Goal: Task Accomplishment & Management: Use online tool/utility

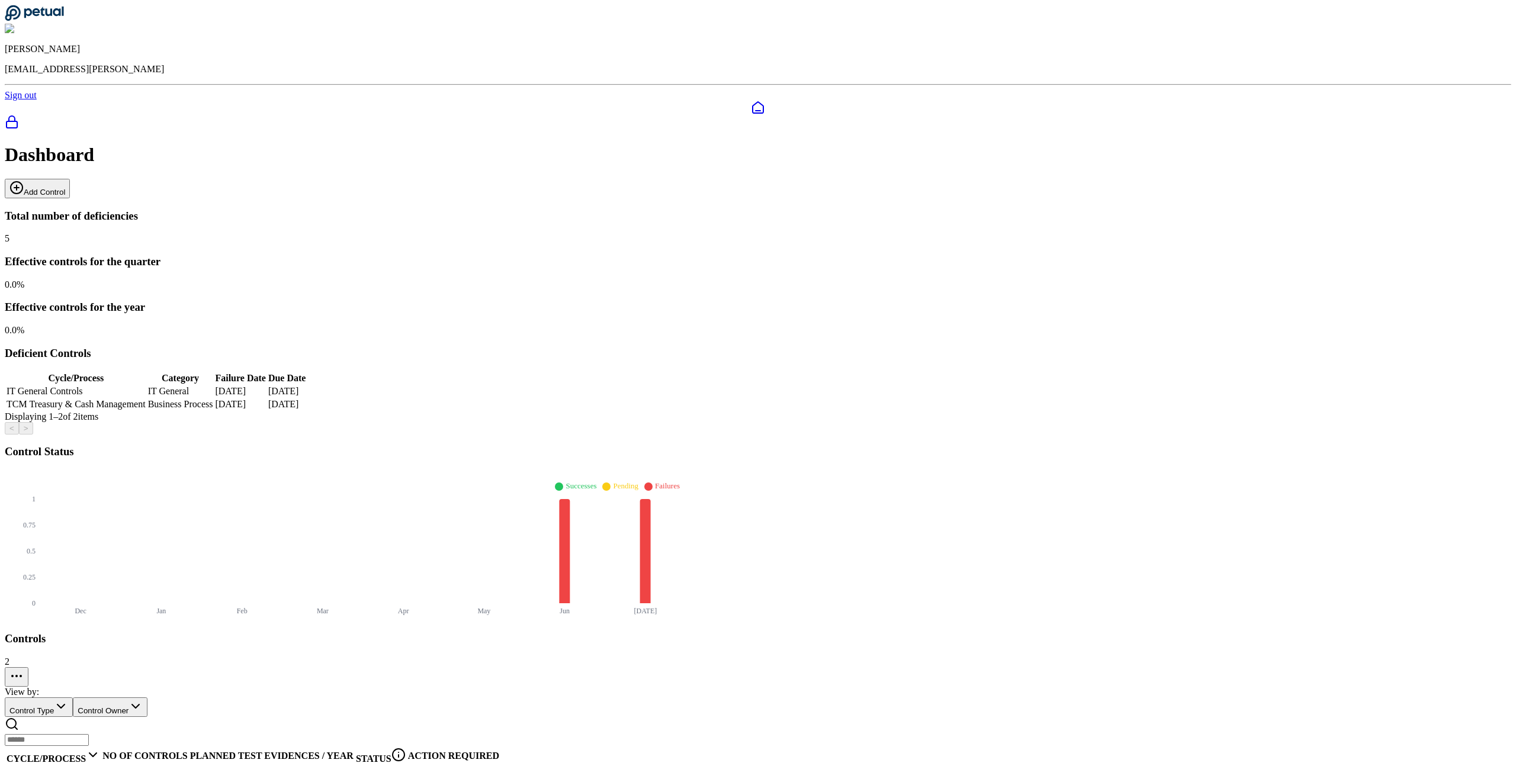
click at [70, 179] on button "Add Control" at bounding box center [37, 189] width 65 height 20
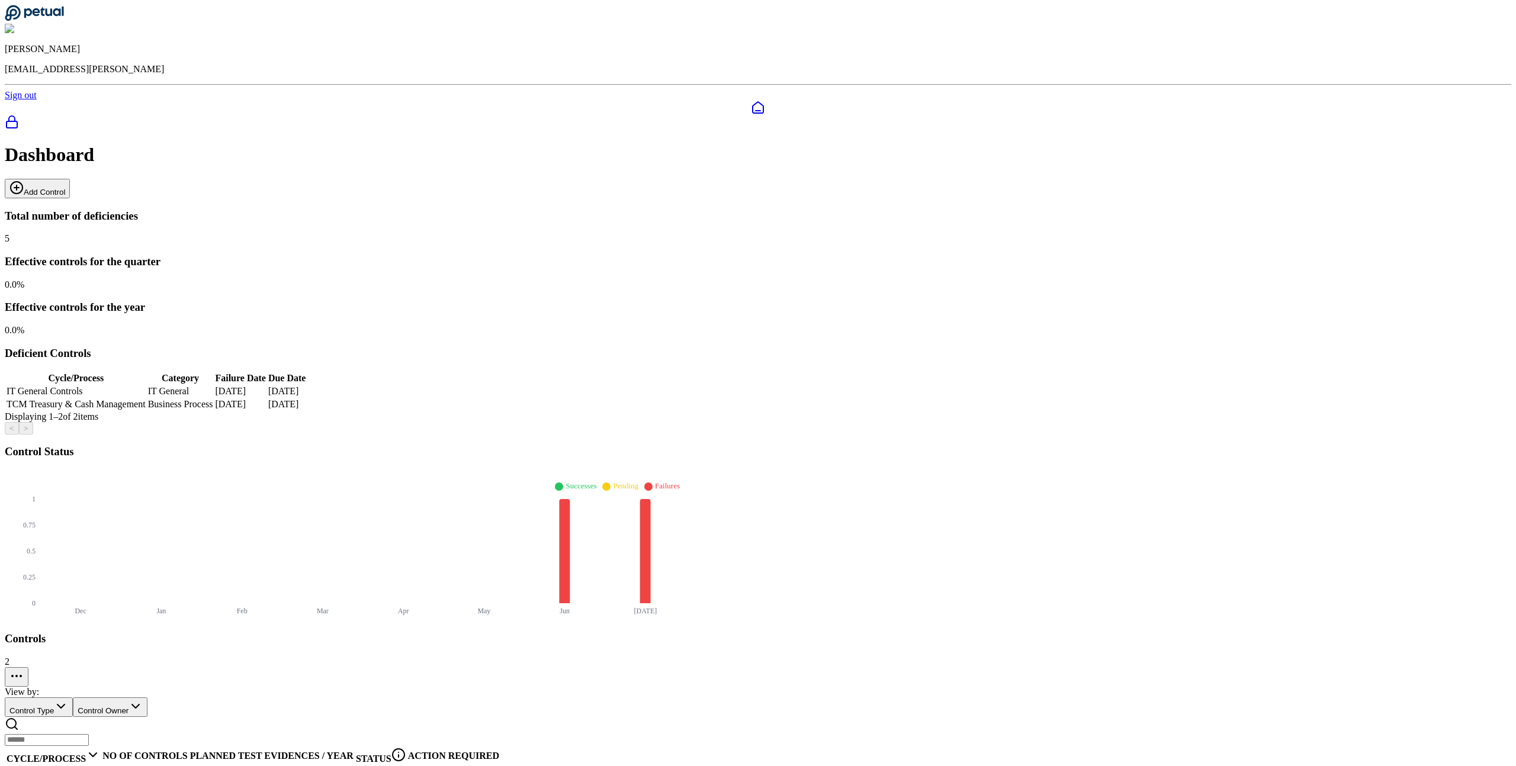
type input "**********"
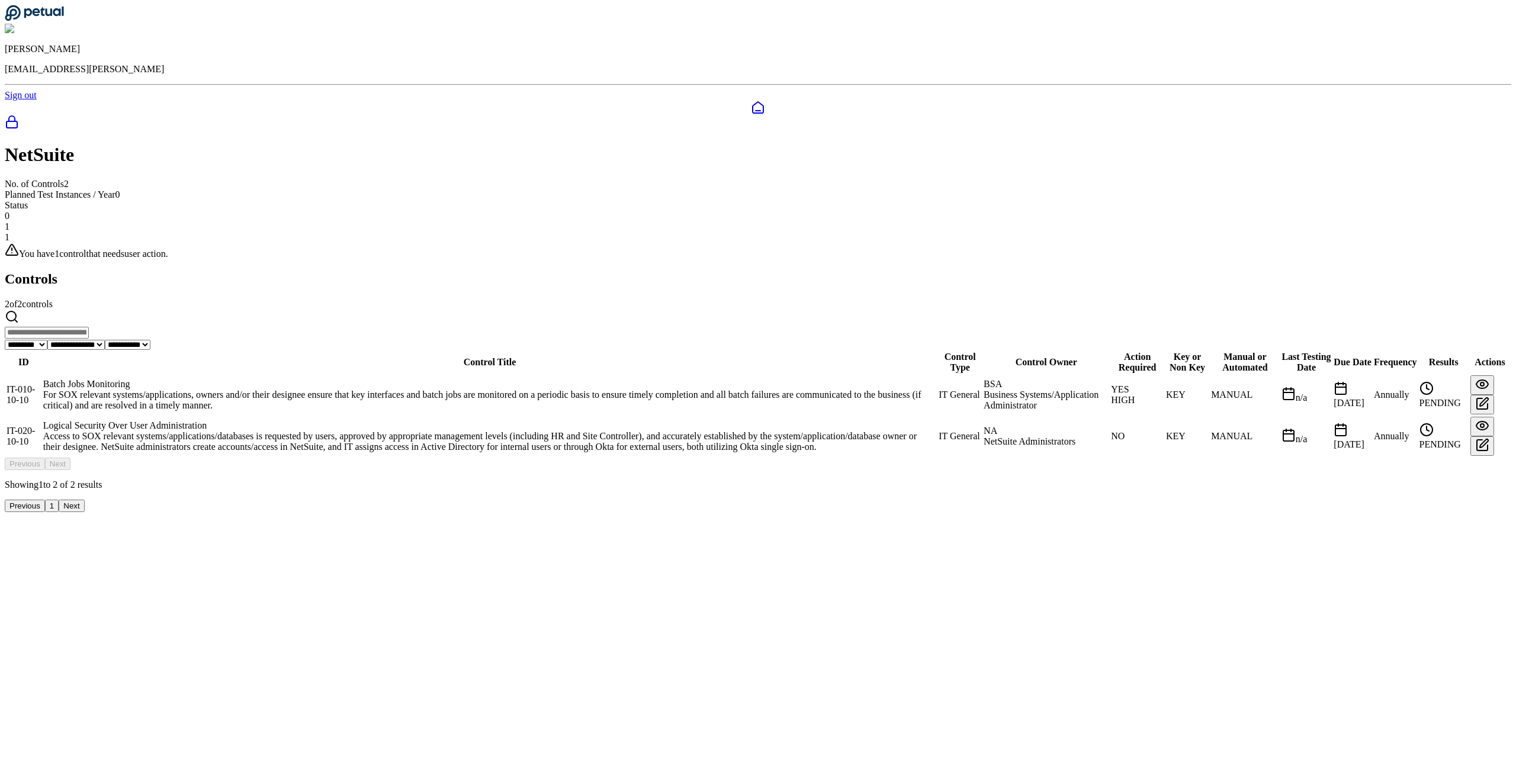
click at [548, 390] on div "For SOX relevant systems/applications, owners and/or their designee ensure that…" at bounding box center [489, 400] width 893 height 21
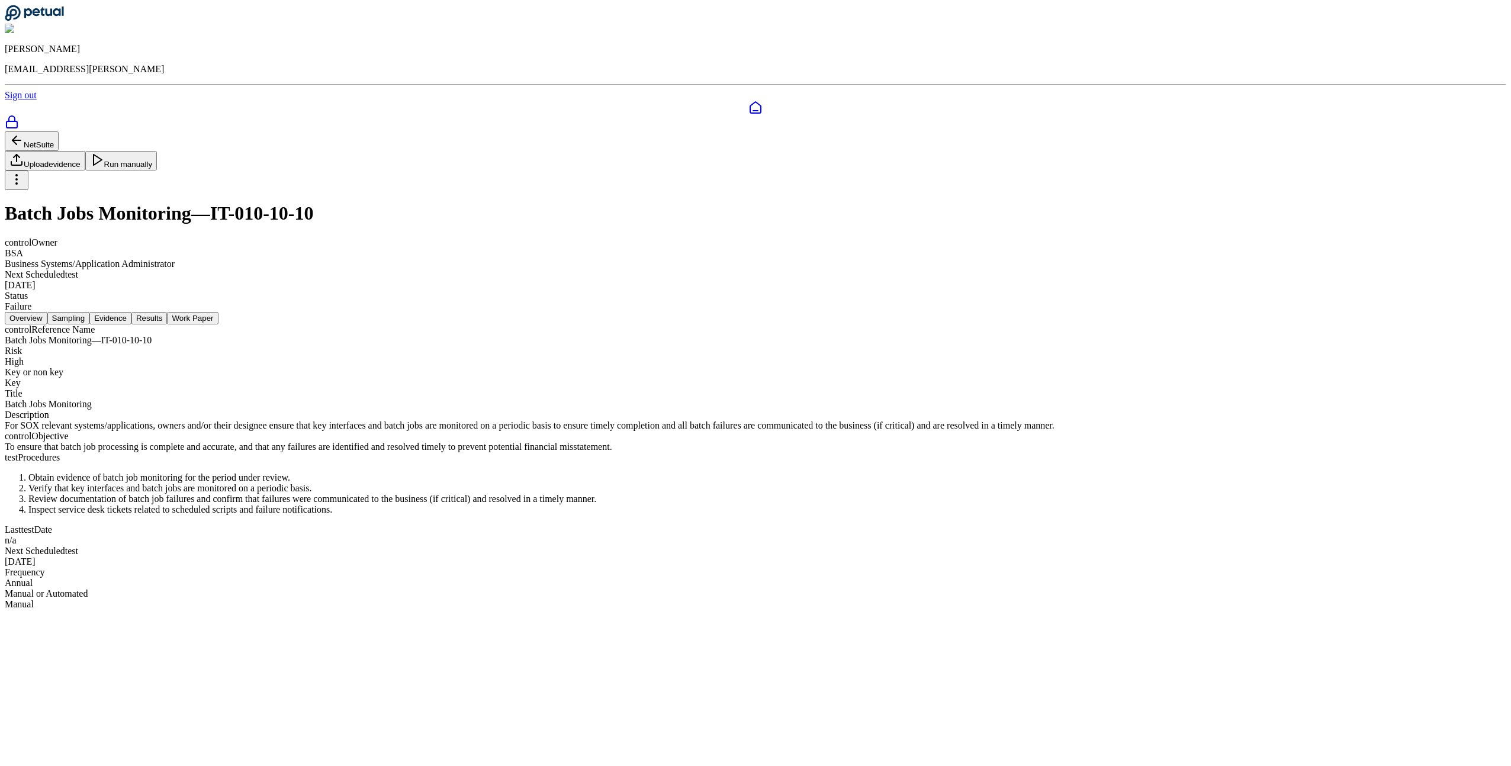
click at [90, 312] on button "Sampling" at bounding box center [68, 318] width 43 height 12
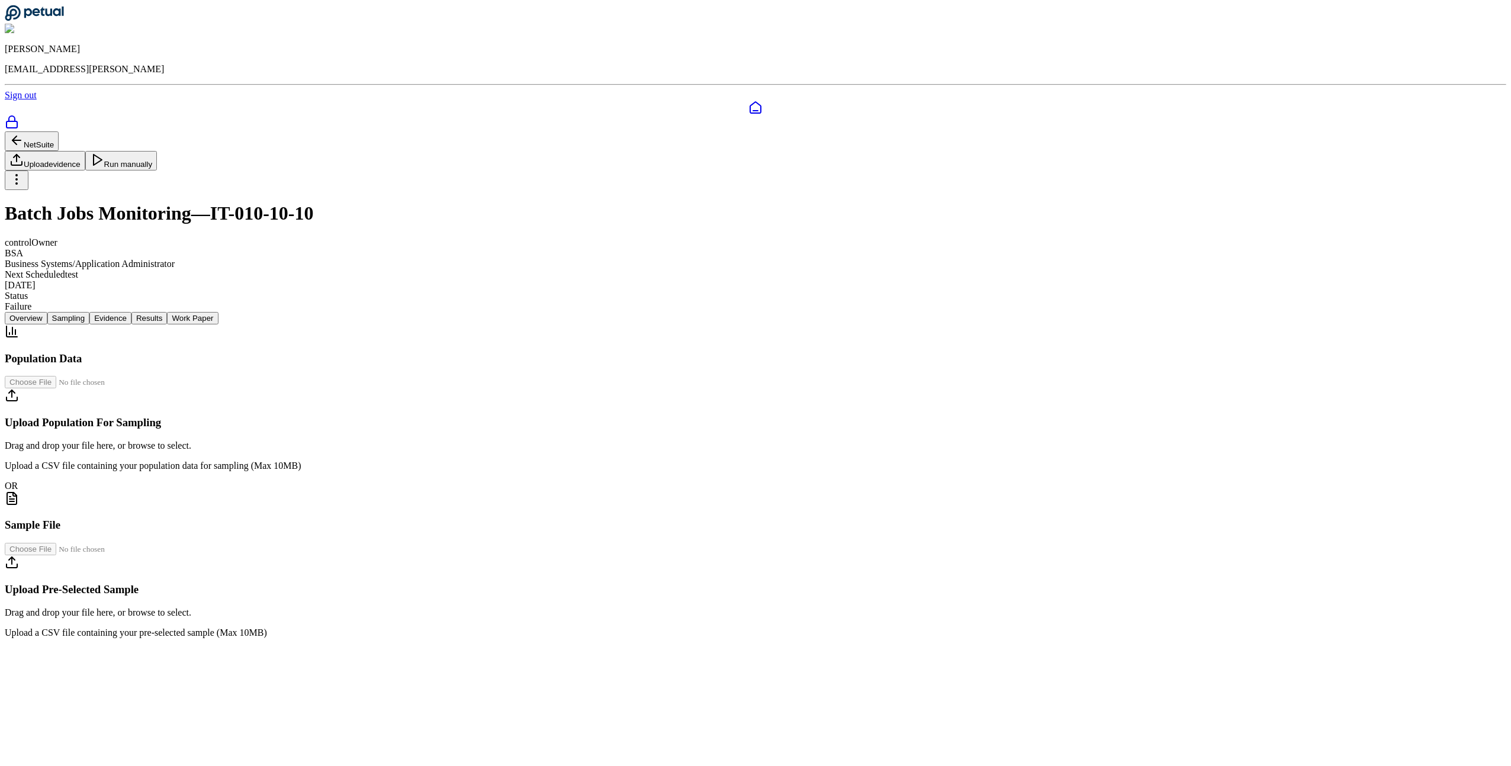
click at [131, 312] on button "Evidence" at bounding box center [110, 318] width 42 height 12
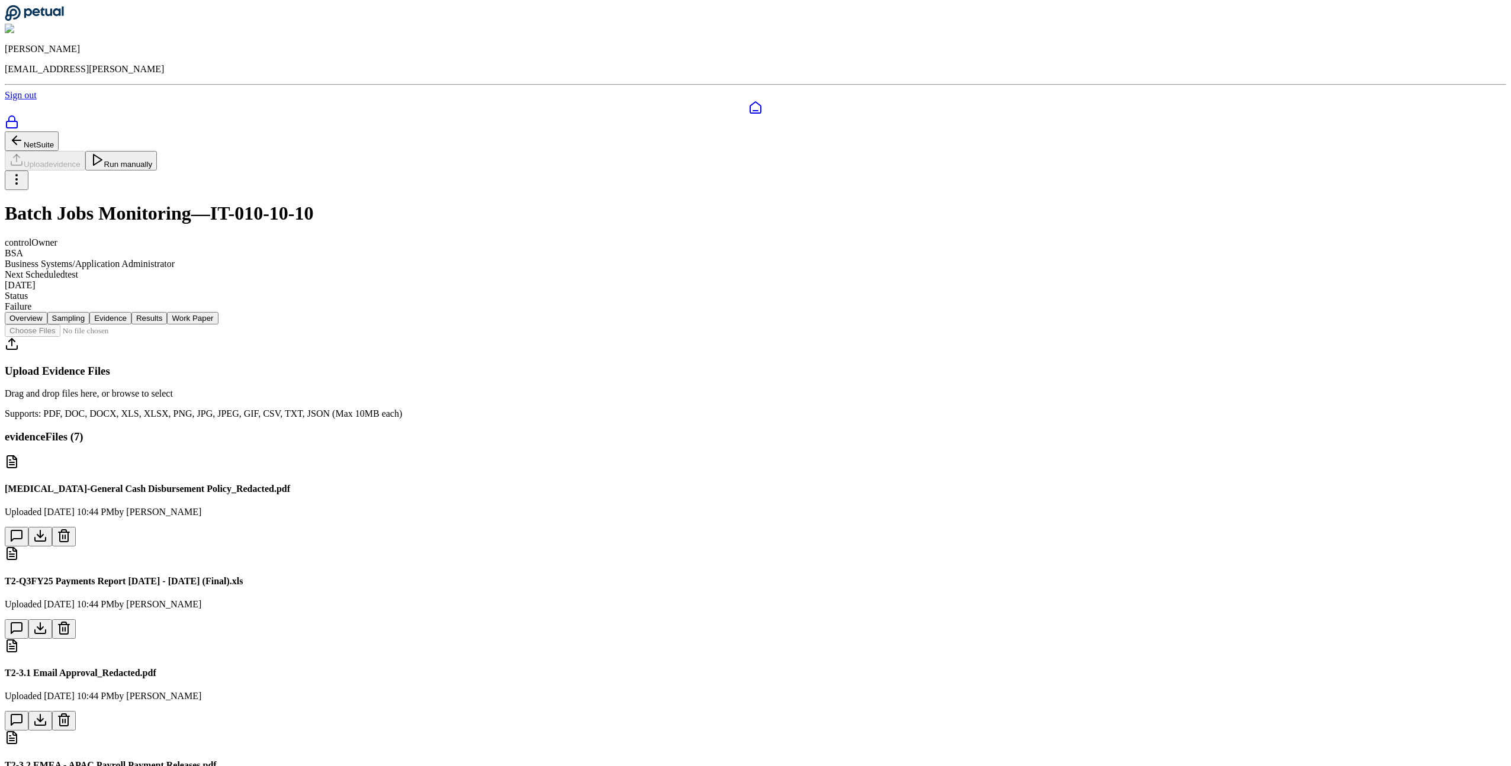
click at [167, 312] on button "Results" at bounding box center [149, 318] width 36 height 12
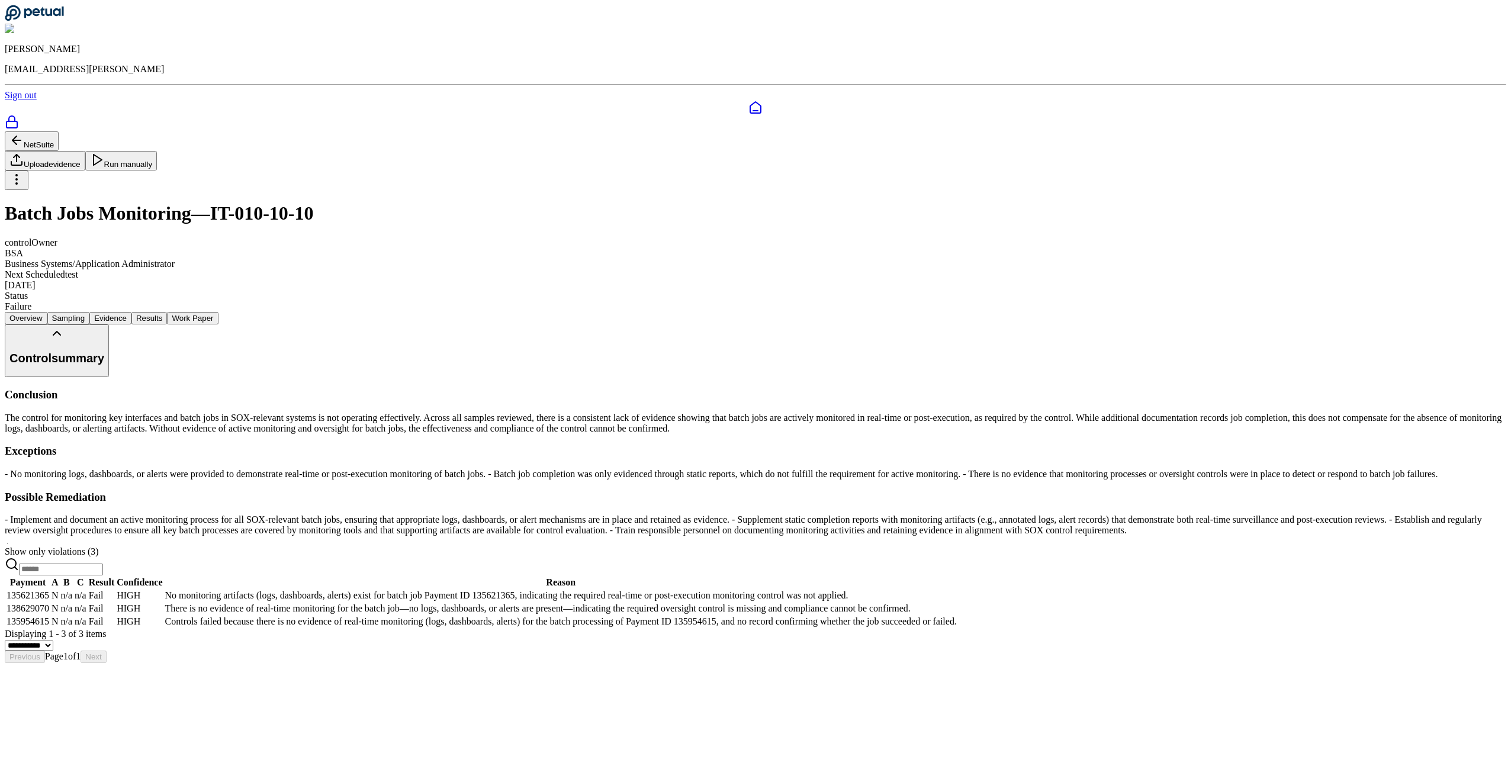
click at [218, 312] on button "Work Paper" at bounding box center [192, 318] width 51 height 12
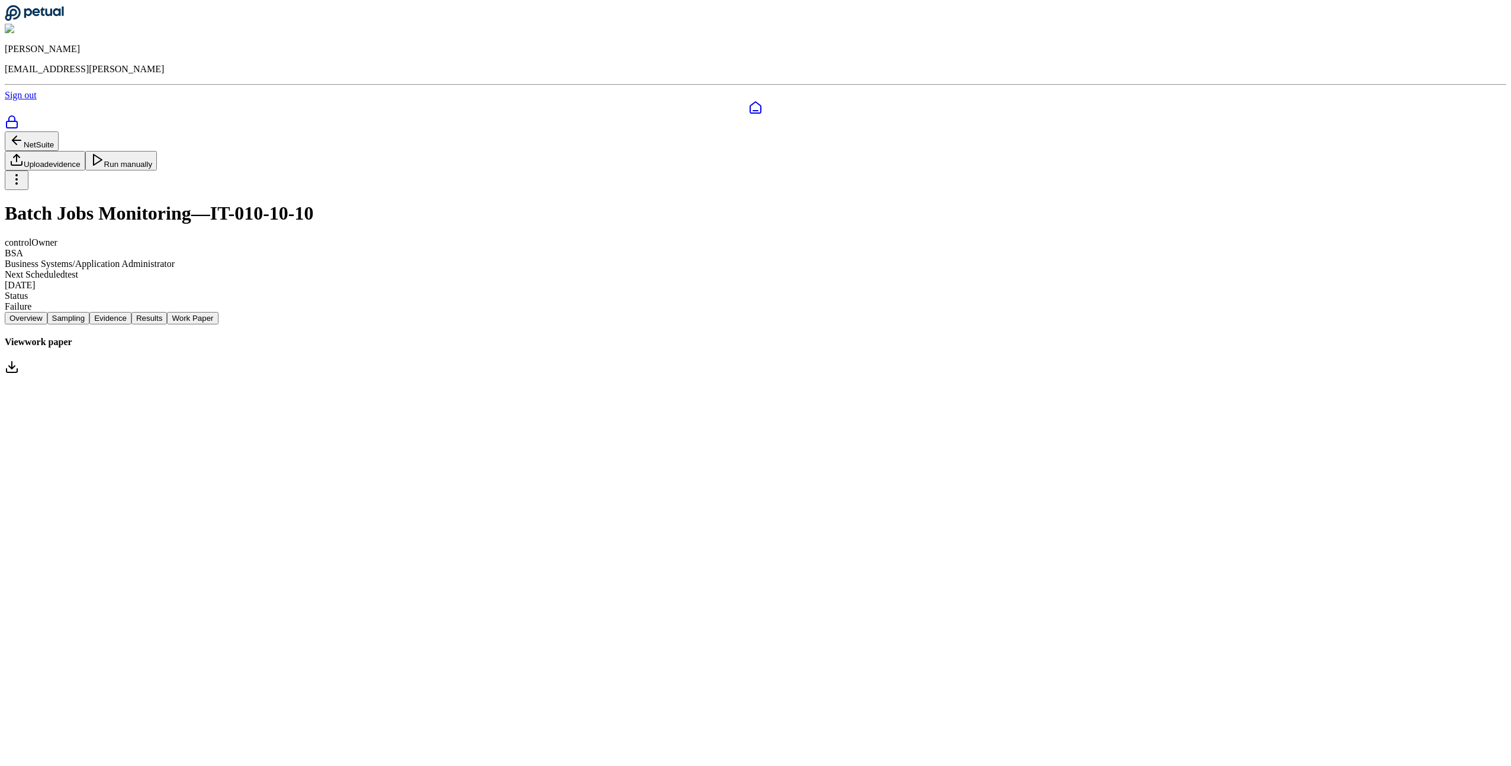
click at [24, 172] on icon at bounding box center [16, 179] width 14 height 14
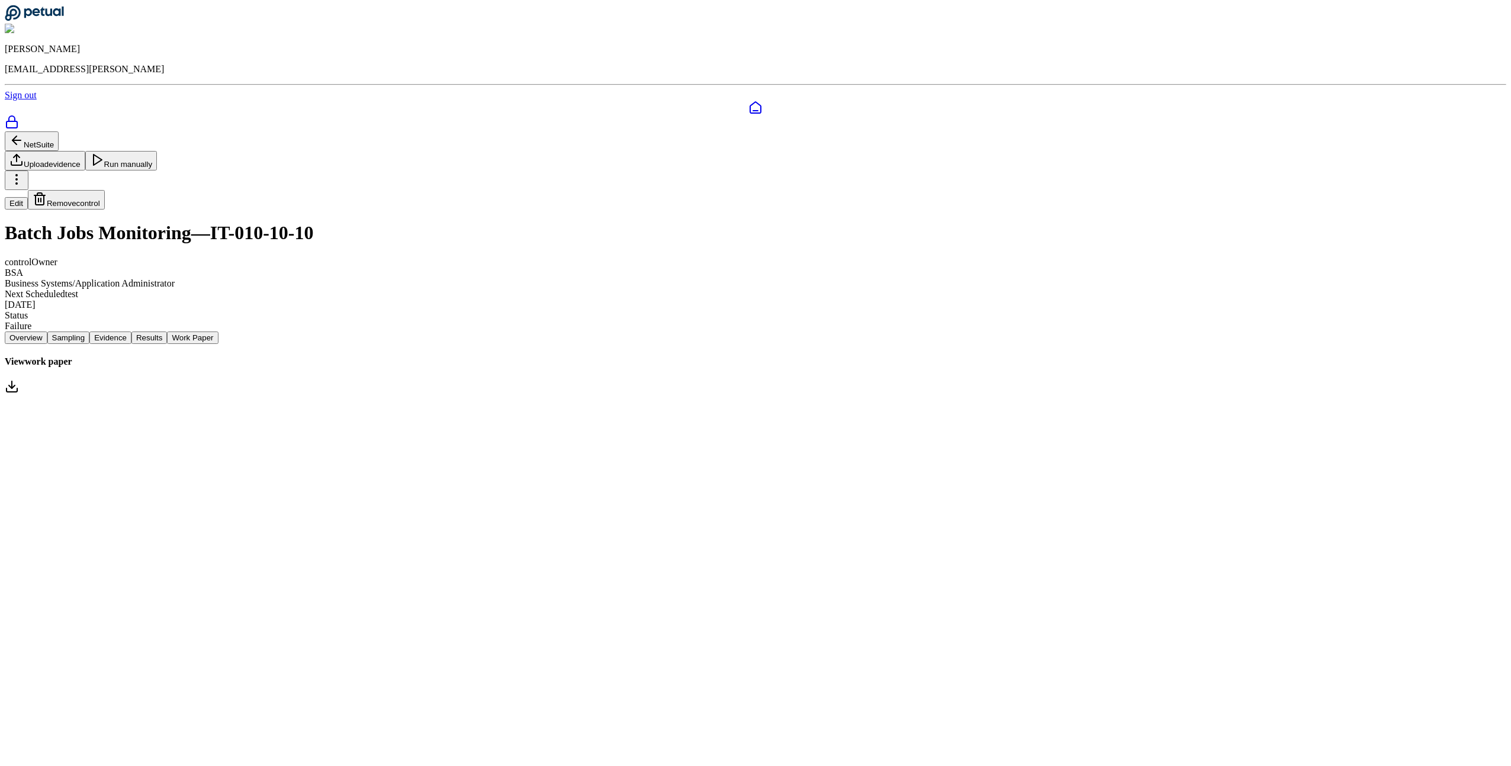
click at [28, 197] on button "Edit" at bounding box center [16, 203] width 23 height 12
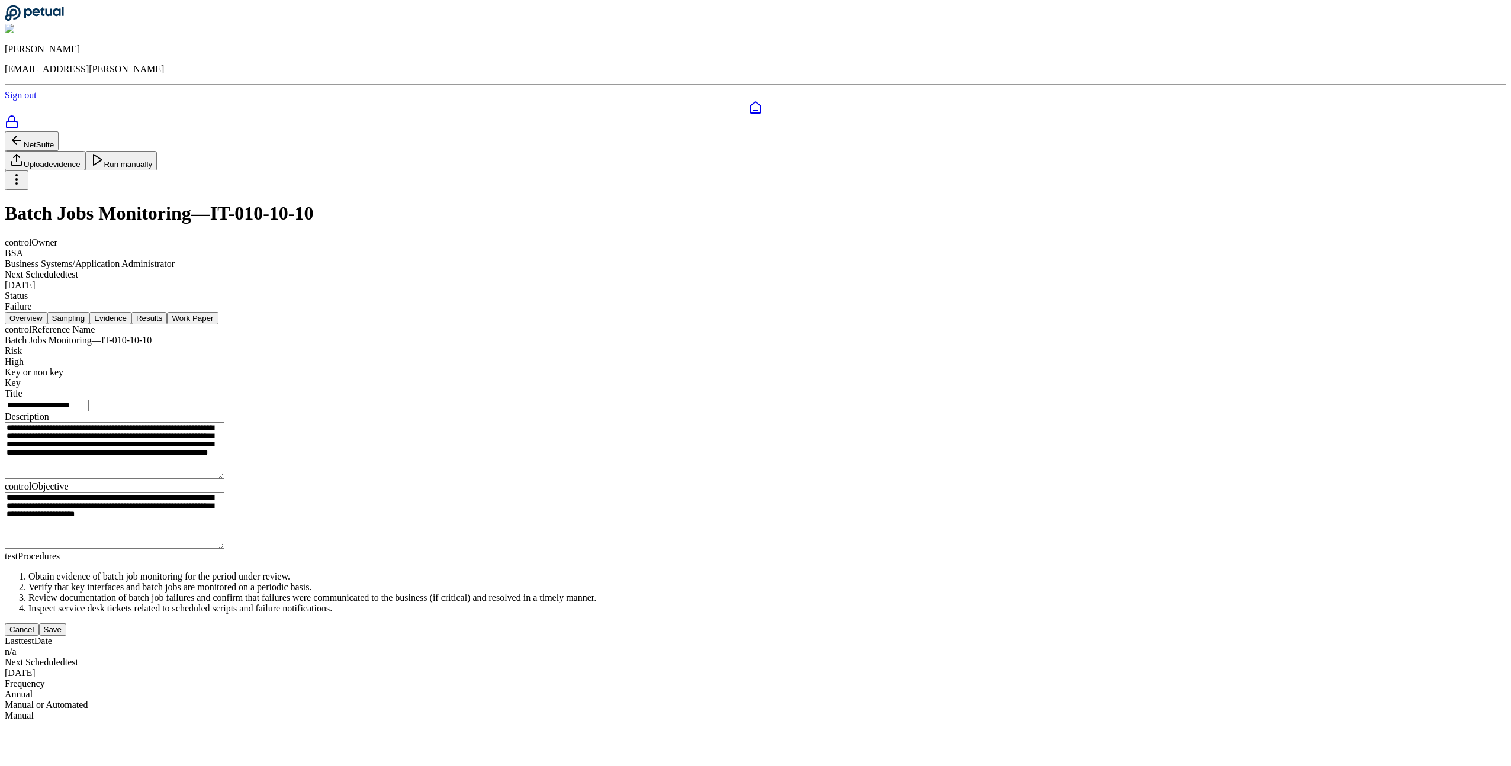
click at [39, 636] on button "Cancel" at bounding box center [22, 629] width 34 height 12
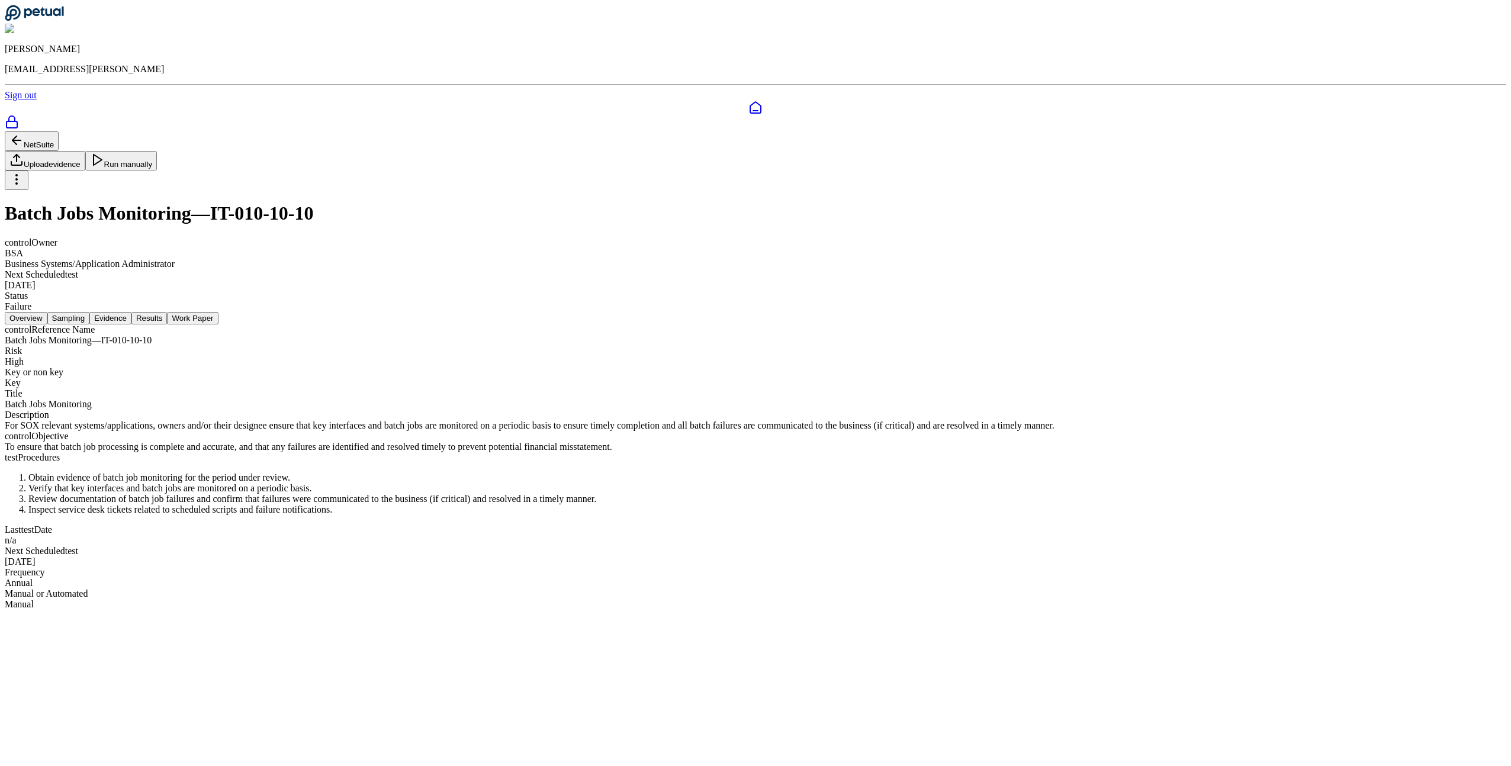
click at [24, 172] on icon at bounding box center [16, 179] width 14 height 14
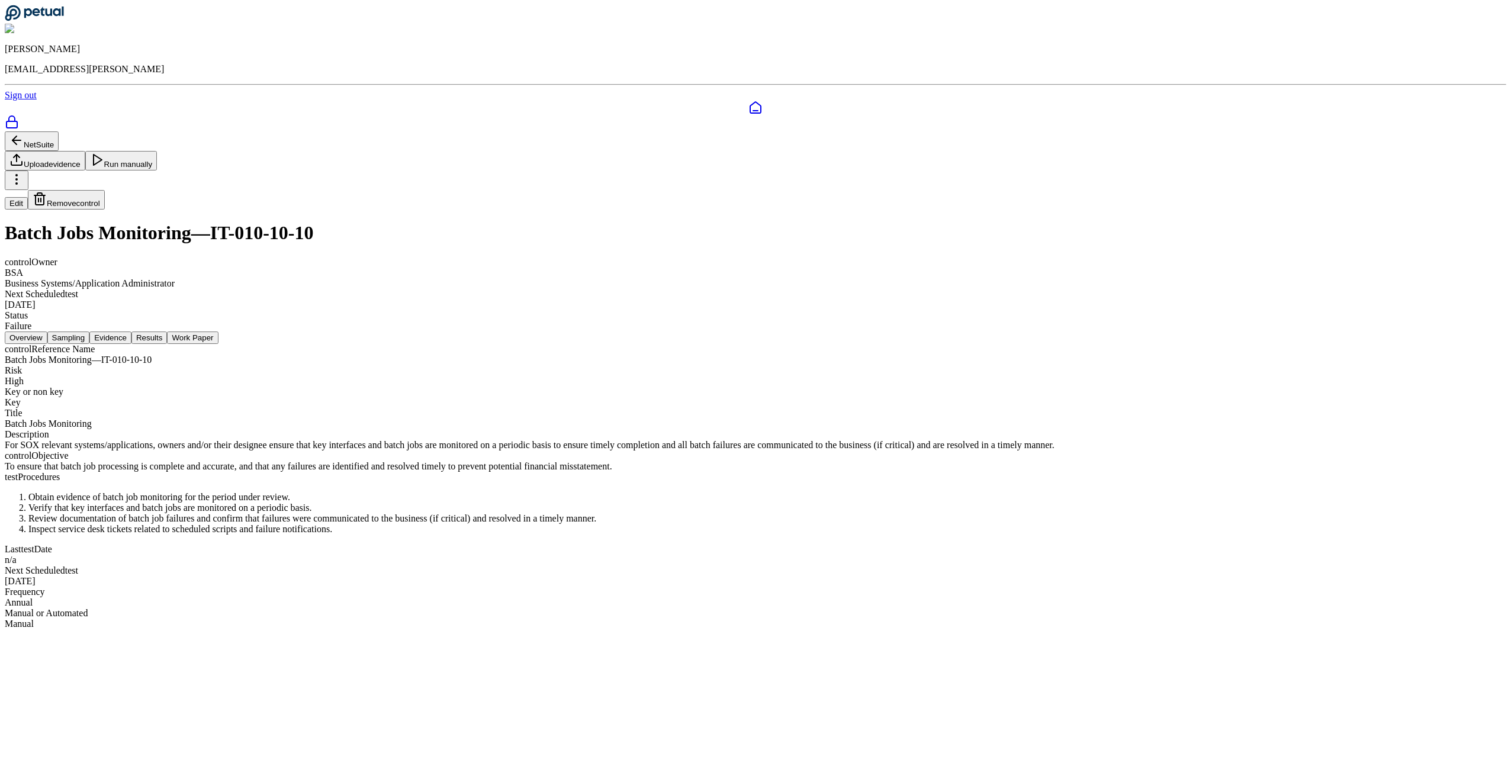
click at [28, 197] on button "Edit" at bounding box center [16, 203] width 23 height 12
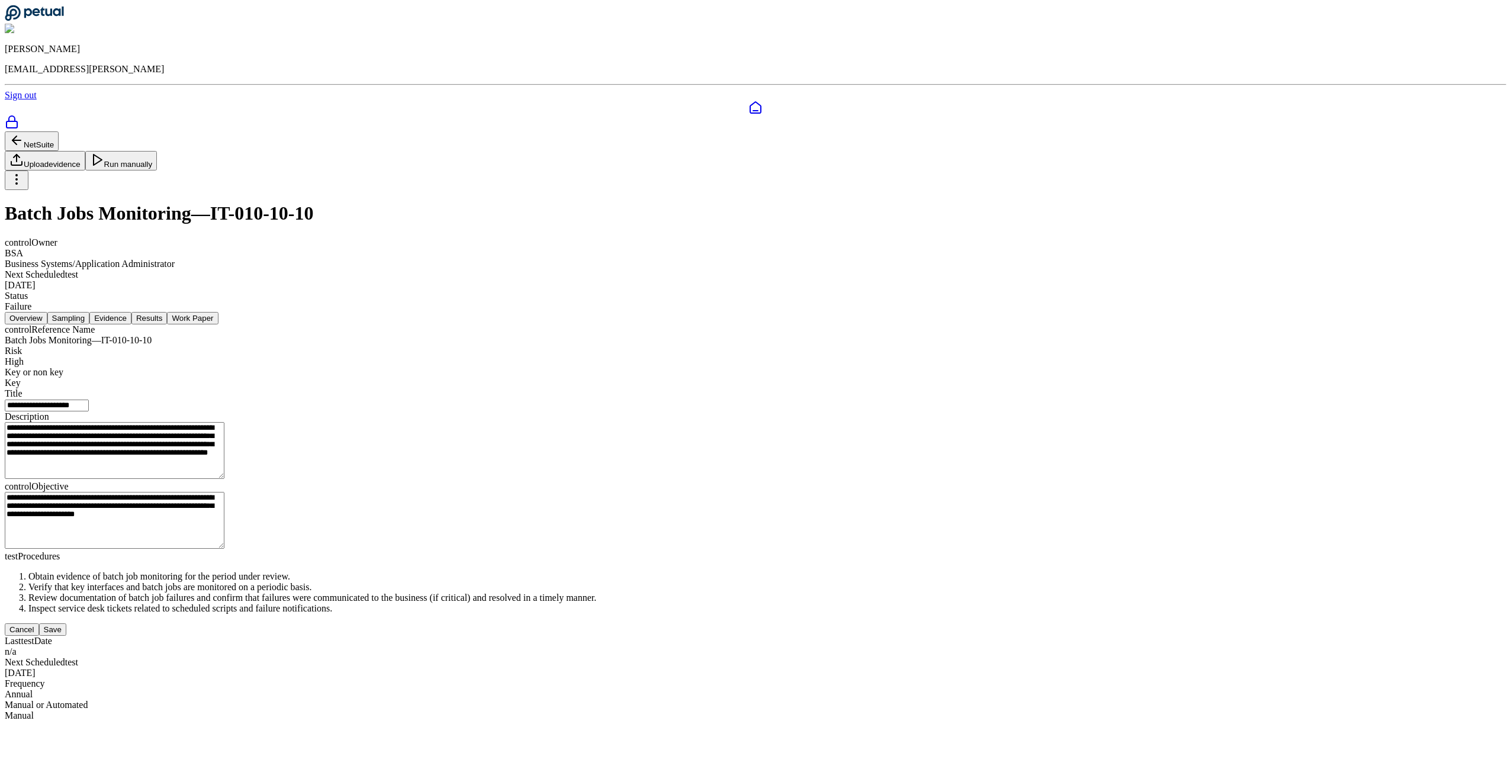
click at [66, 636] on button "Save" at bounding box center [52, 629] width 27 height 12
click at [39, 636] on button "Cancel" at bounding box center [22, 629] width 34 height 12
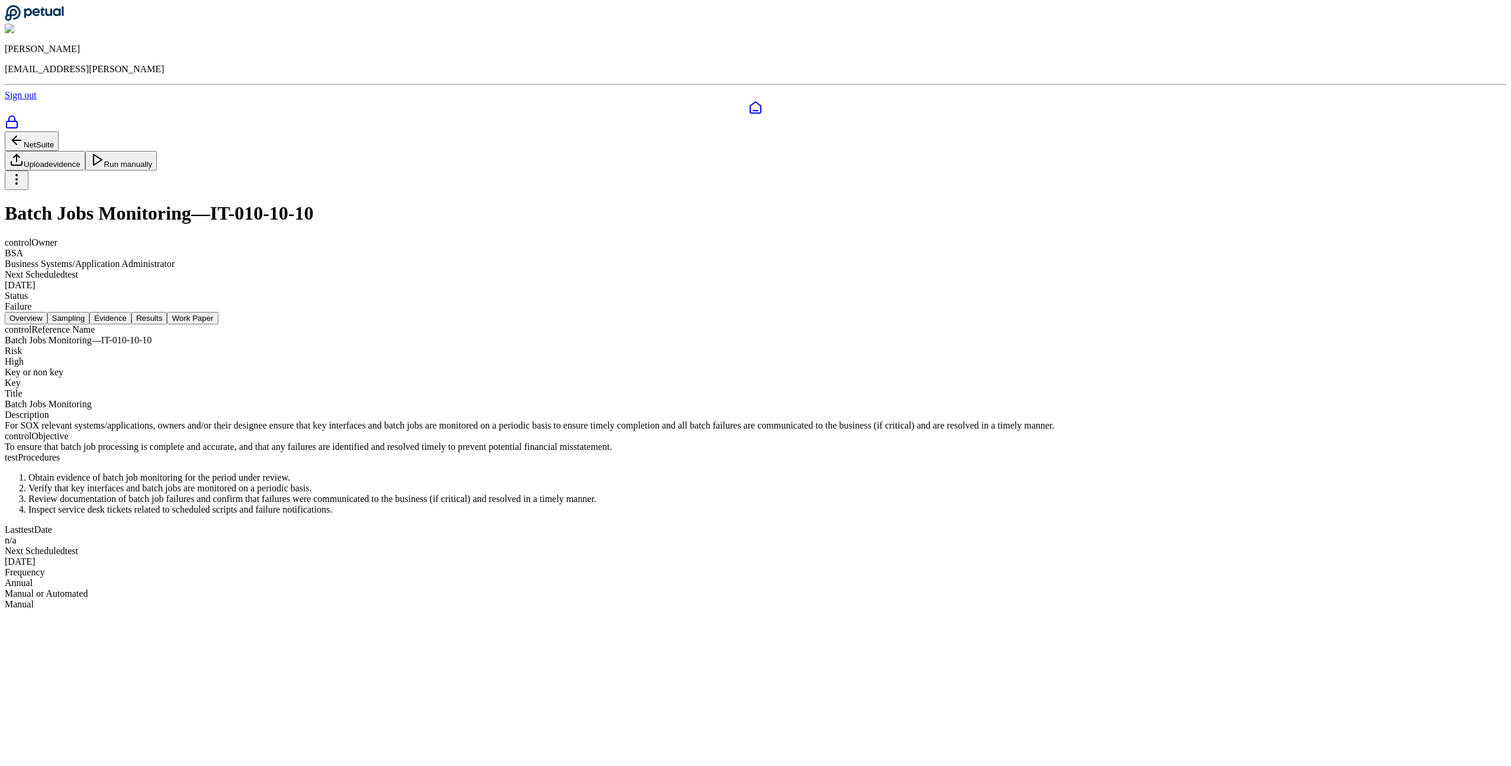
click at [90, 312] on button "Sampling" at bounding box center [68, 318] width 43 height 12
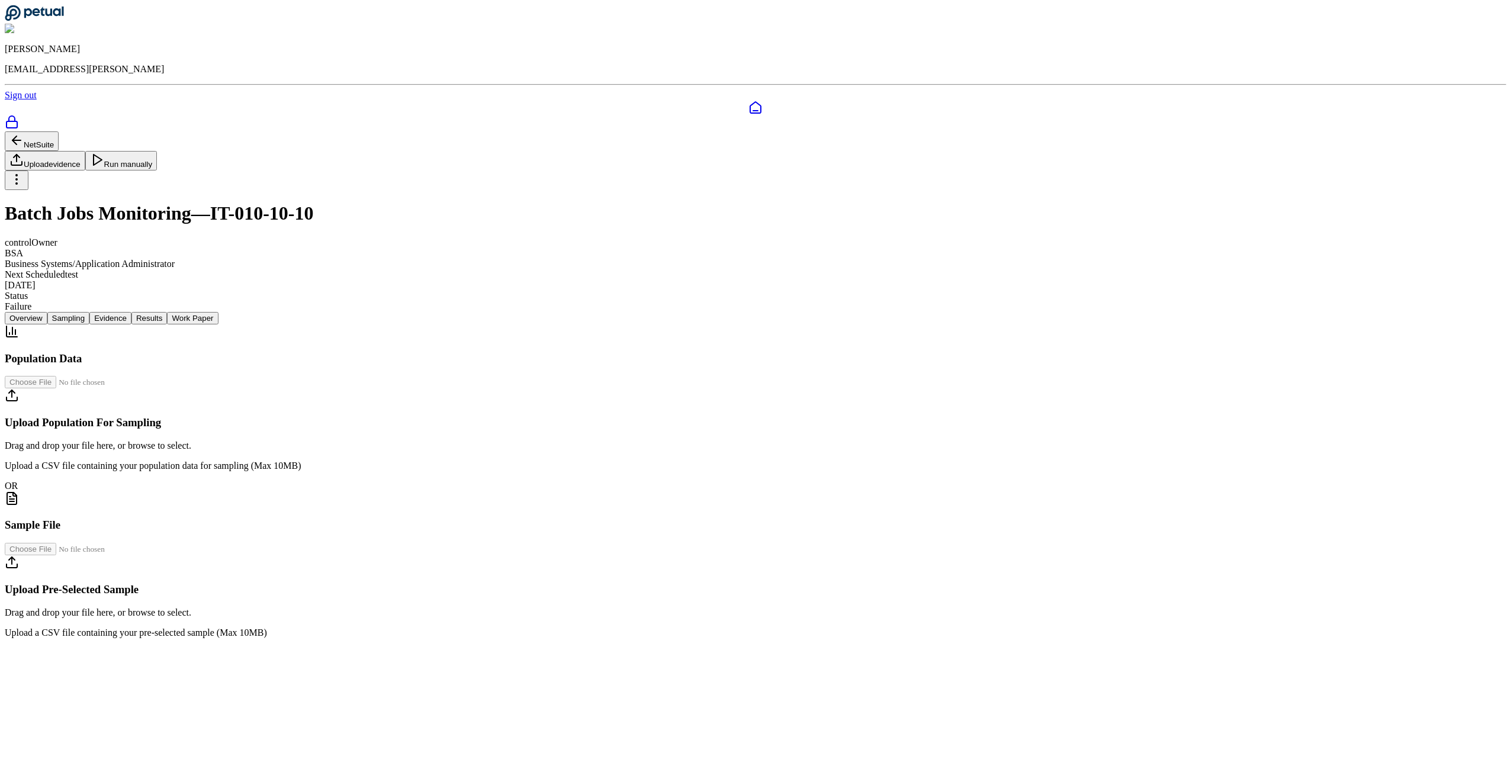
click at [131, 312] on button "Evidence" at bounding box center [110, 318] width 42 height 12
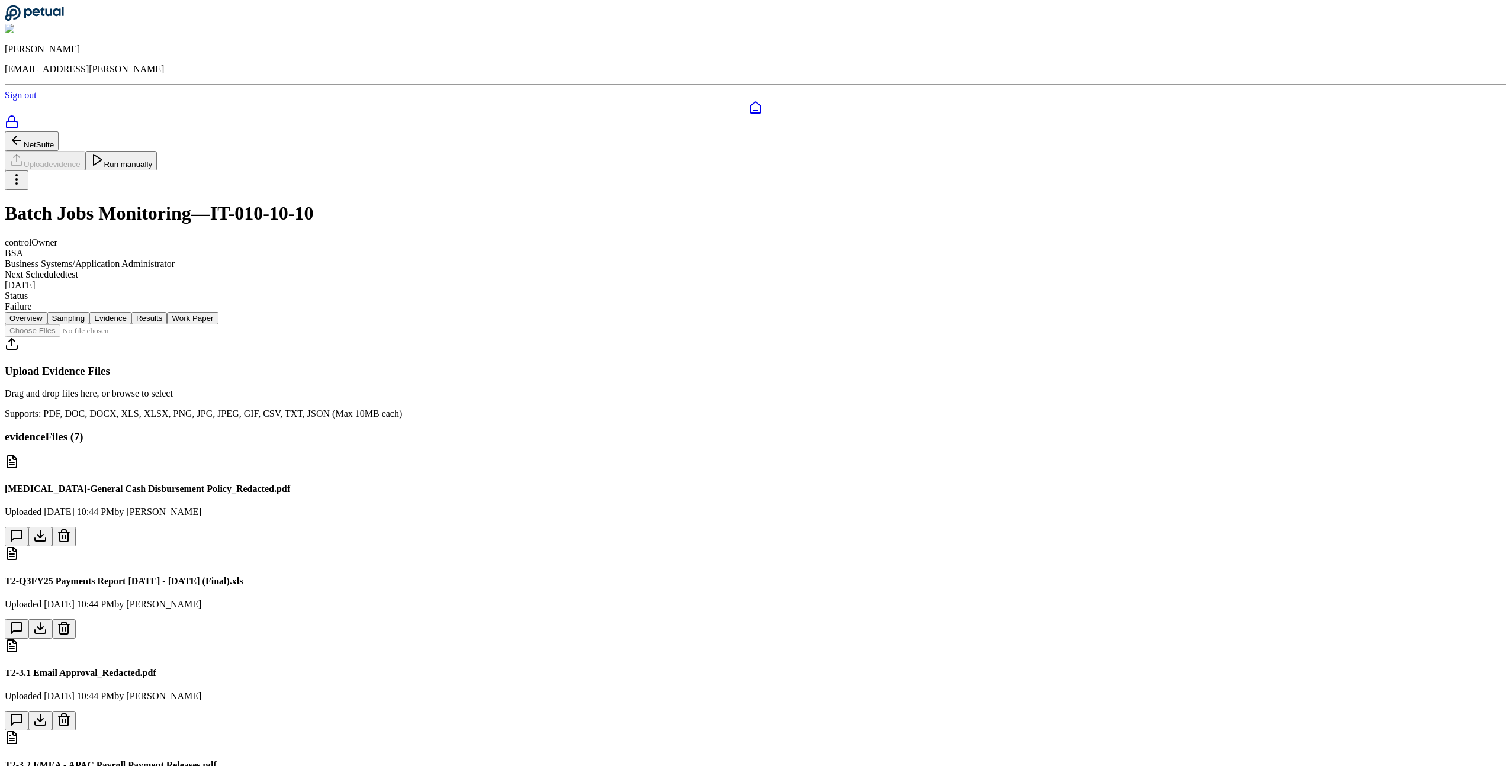
click at [167, 312] on button "Results" at bounding box center [149, 318] width 36 height 12
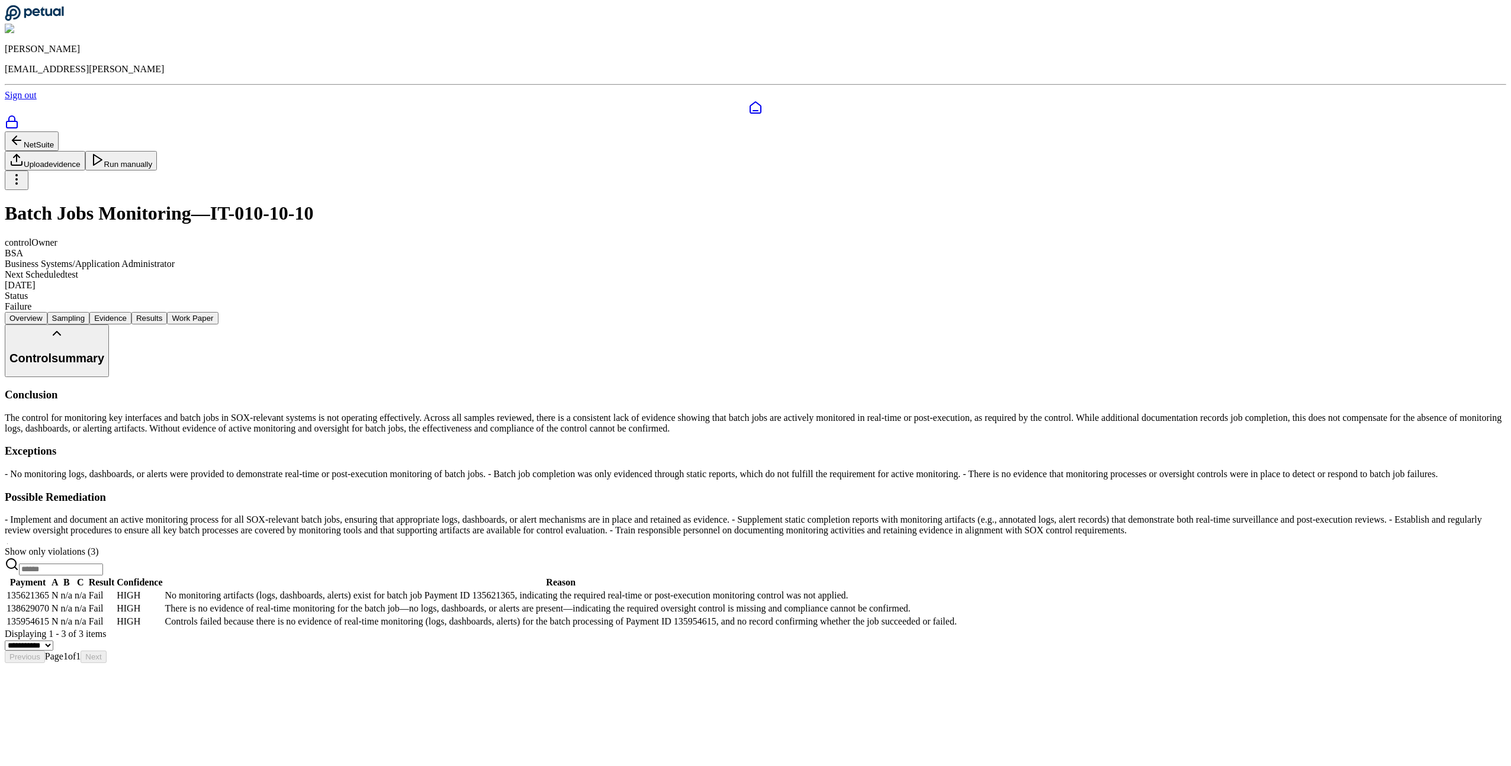
click at [218, 312] on button "Work Paper" at bounding box center [192, 318] width 51 height 12
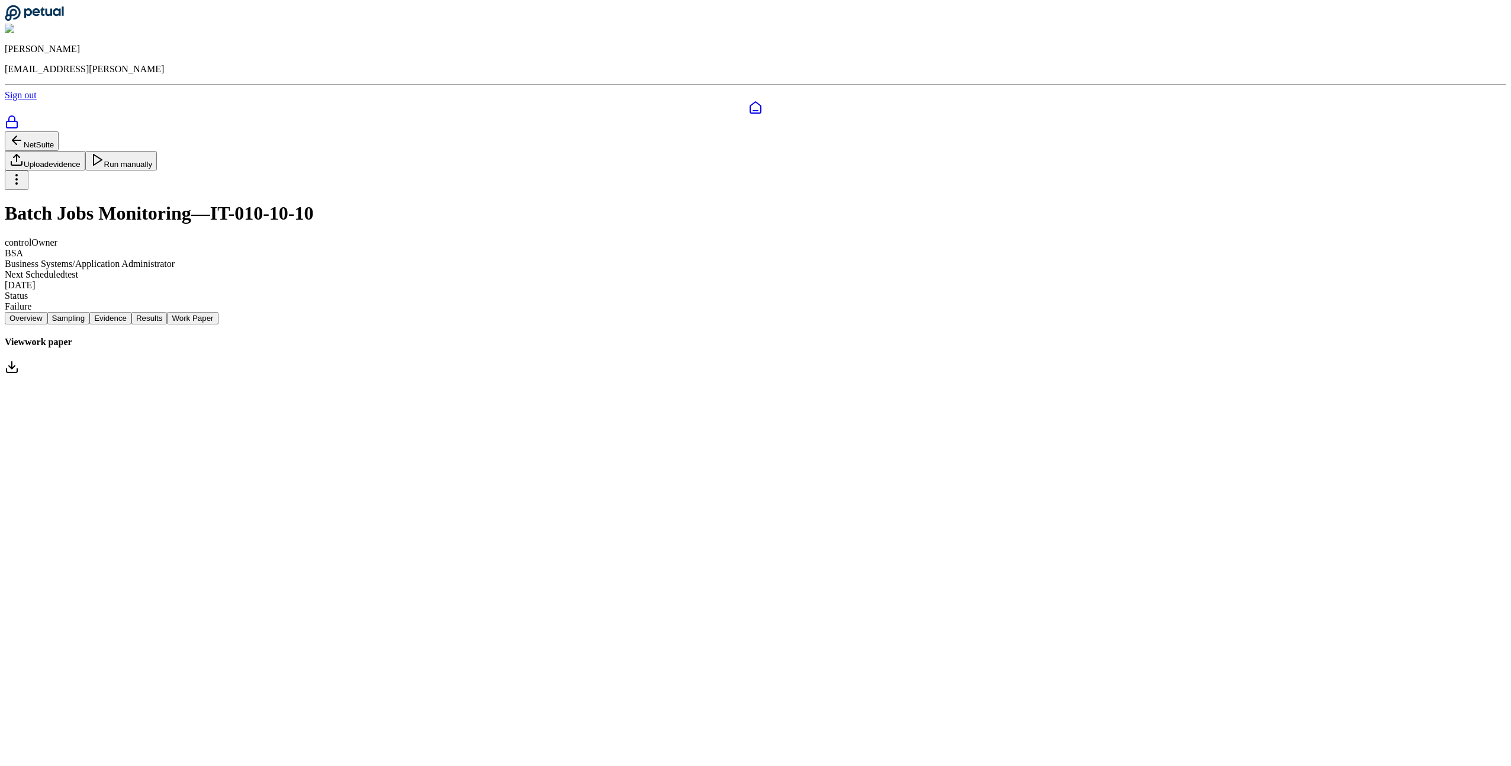
click at [131, 312] on button "Evidence" at bounding box center [110, 318] width 42 height 12
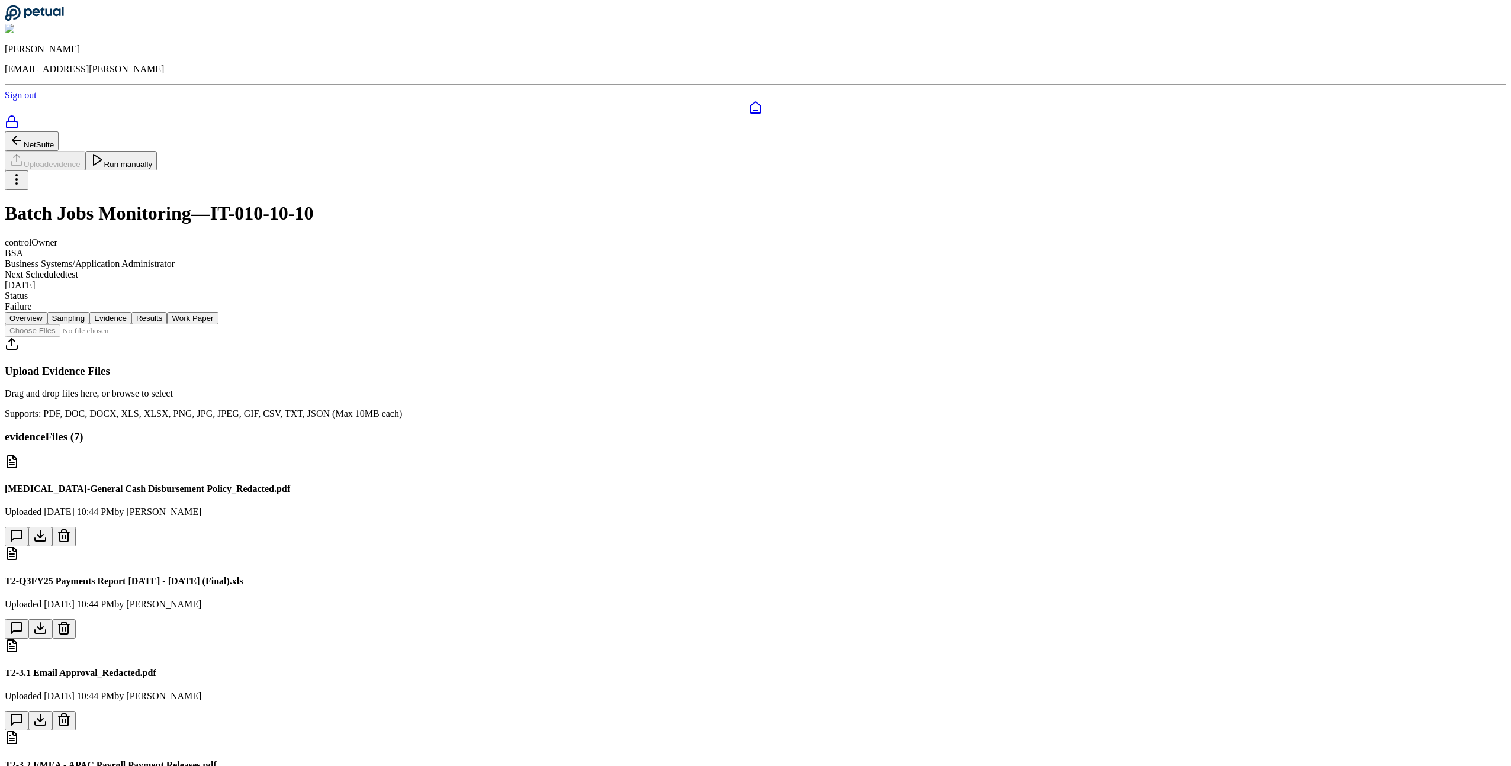
click at [687, 312] on nav "Overview Sampling Evidence Results Work Paper" at bounding box center [755, 318] width 1501 height 12
click at [627, 312] on nav "Overview Sampling Evidence Results Work Paper" at bounding box center [755, 318] width 1501 height 12
click at [167, 312] on button "Results" at bounding box center [149, 318] width 36 height 12
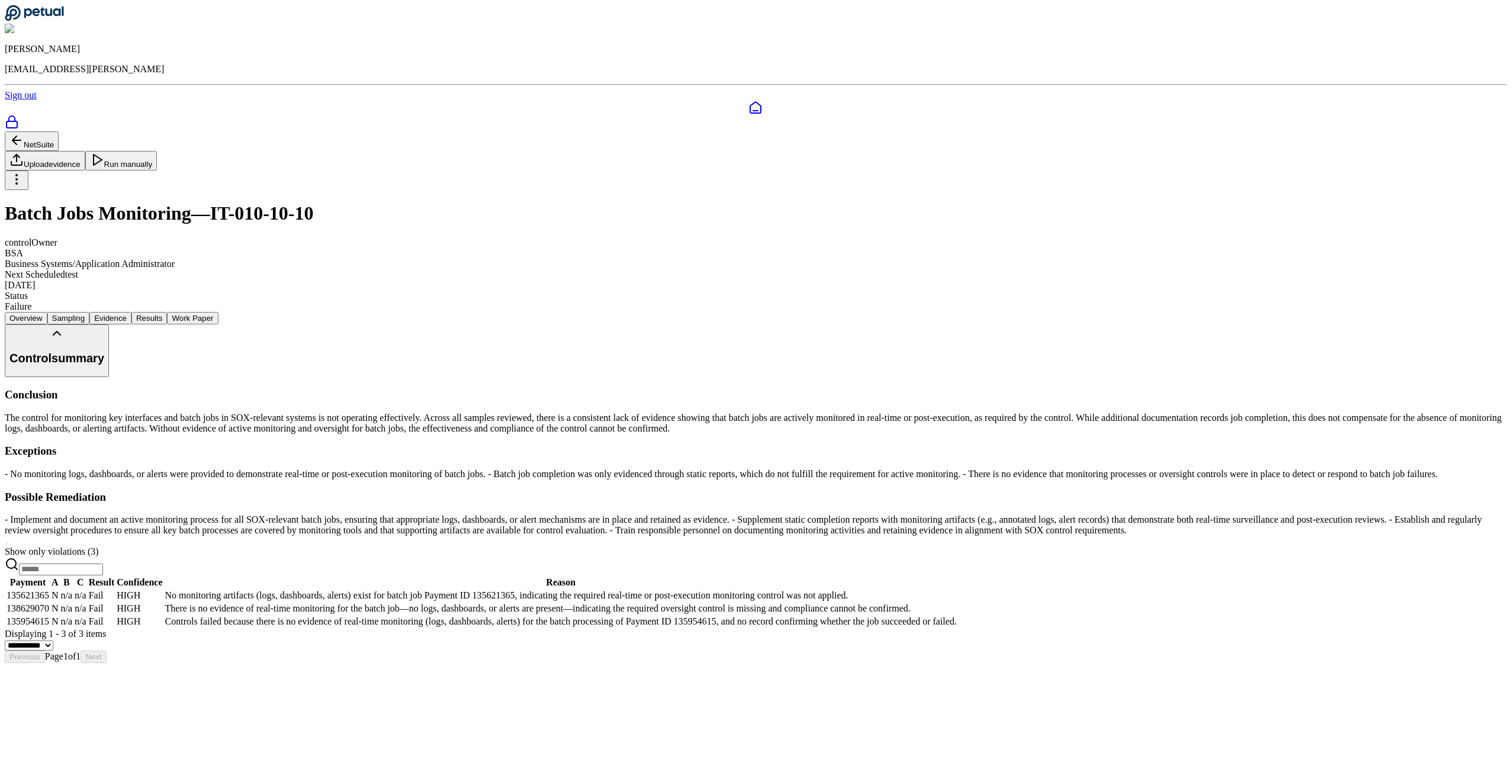
click at [131, 312] on button "Evidence" at bounding box center [110, 318] width 42 height 12
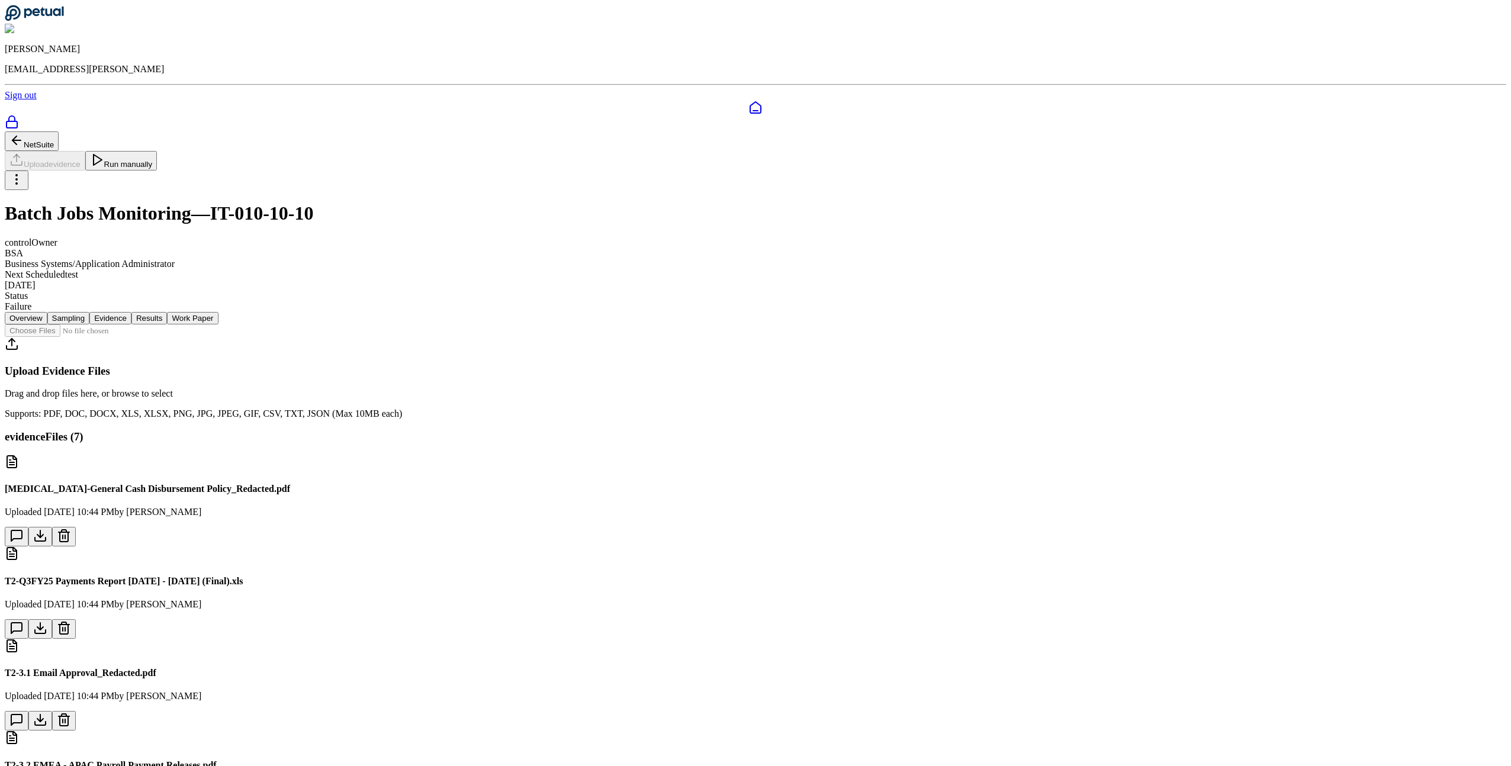
click at [47, 312] on button "Overview" at bounding box center [26, 318] width 43 height 12
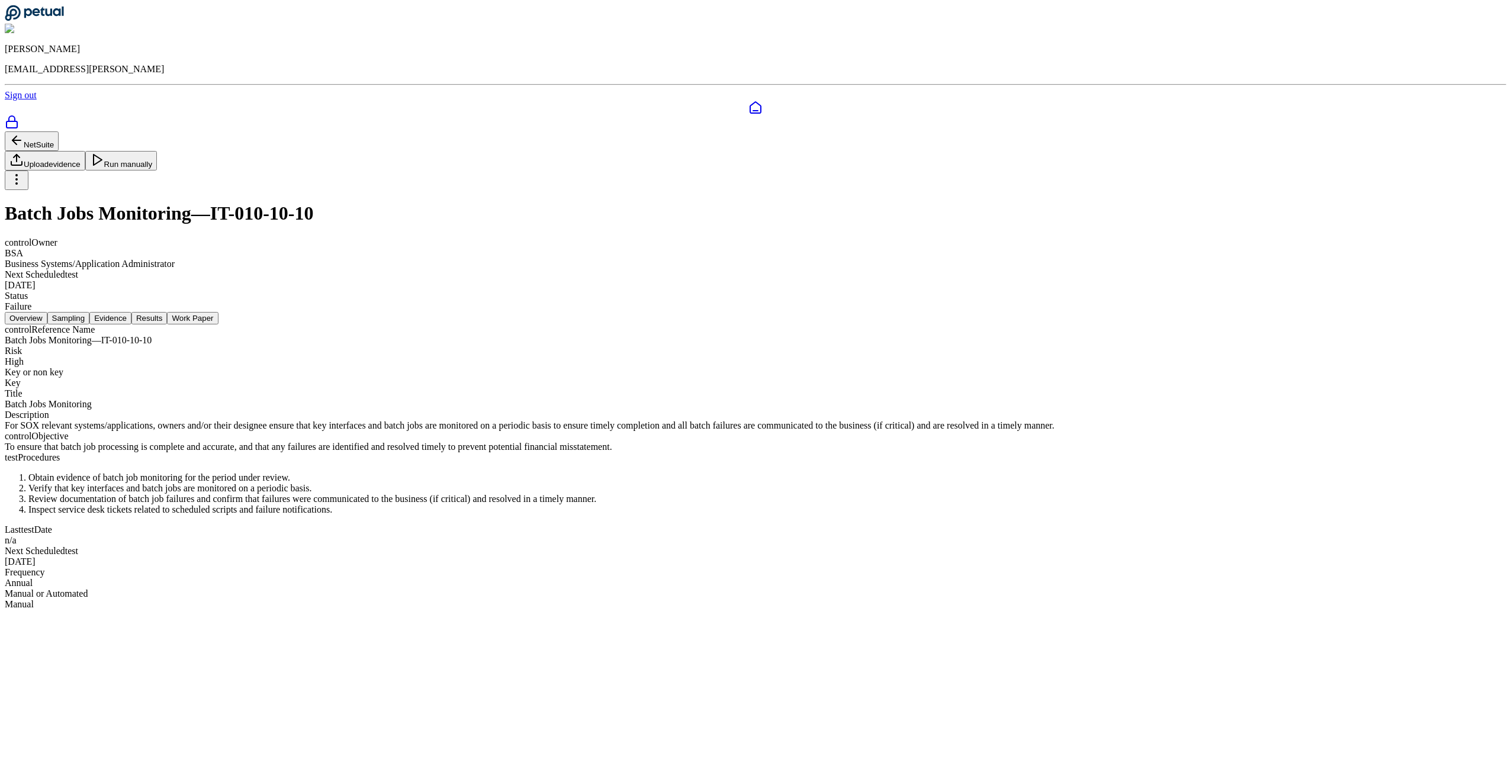
click at [748, 101] on icon at bounding box center [755, 108] width 14 height 14
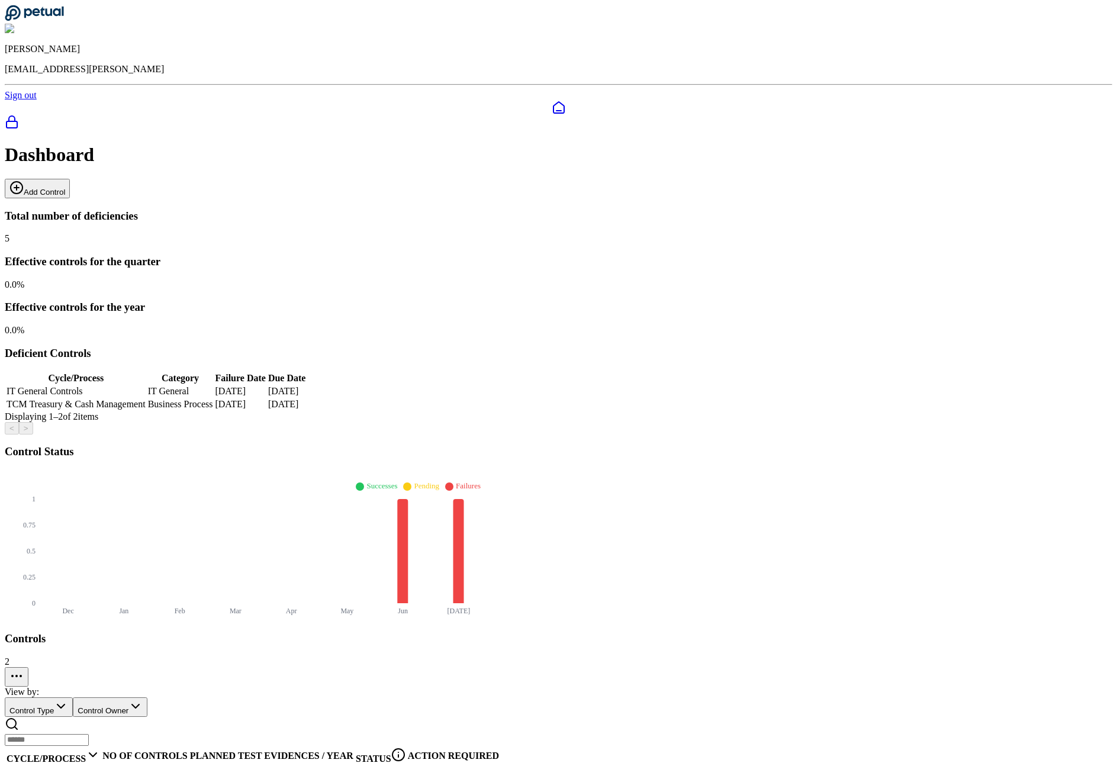
click at [70, 179] on button "Add Control" at bounding box center [37, 189] width 65 height 20
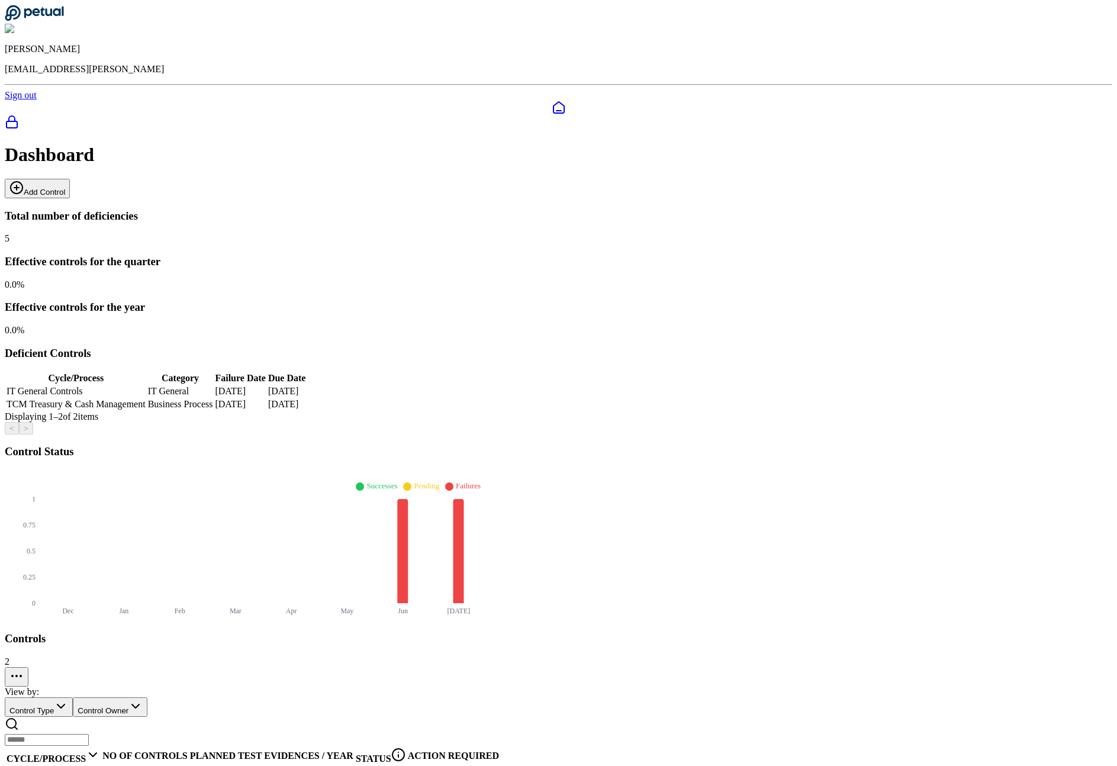
type input "**********"
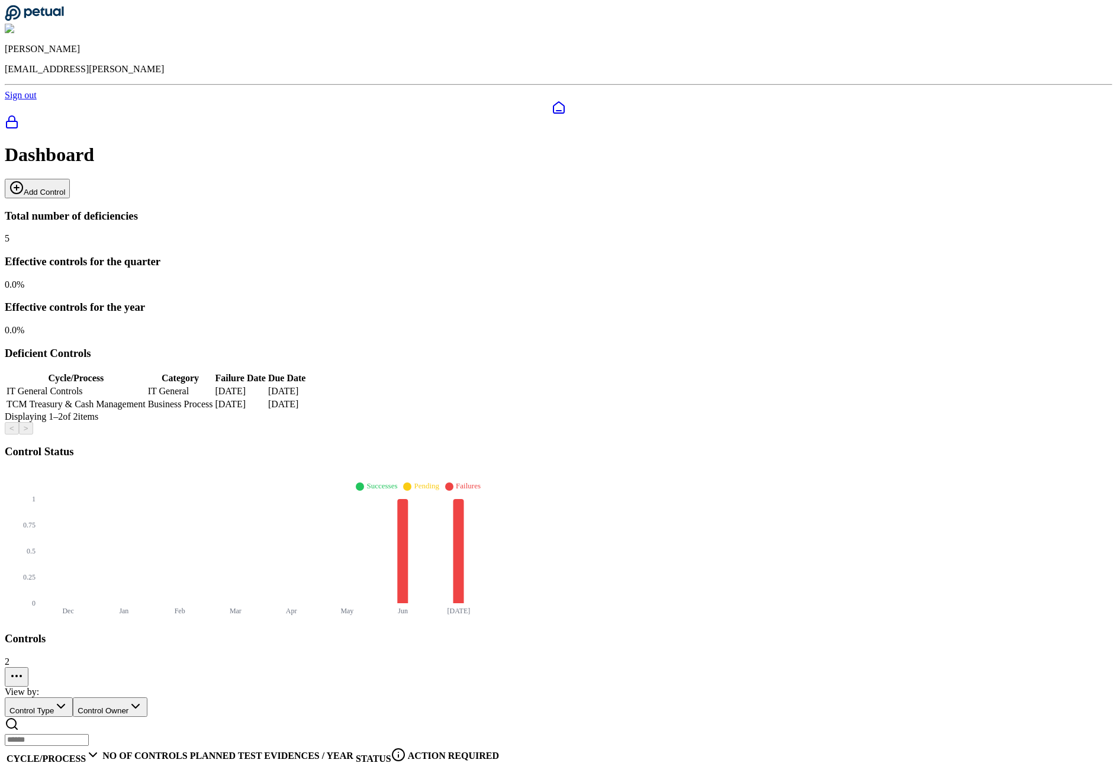
click at [70, 179] on button "Add Control" at bounding box center [37, 189] width 65 height 20
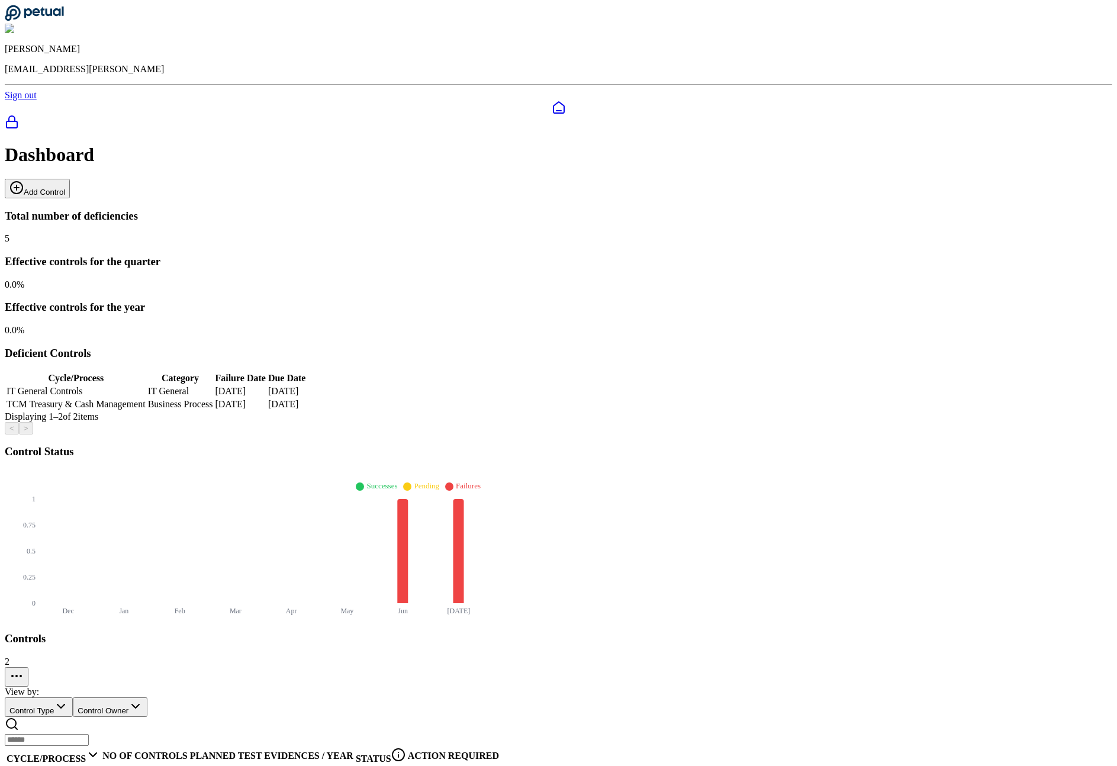
type input "**********"
